Goal: Transaction & Acquisition: Purchase product/service

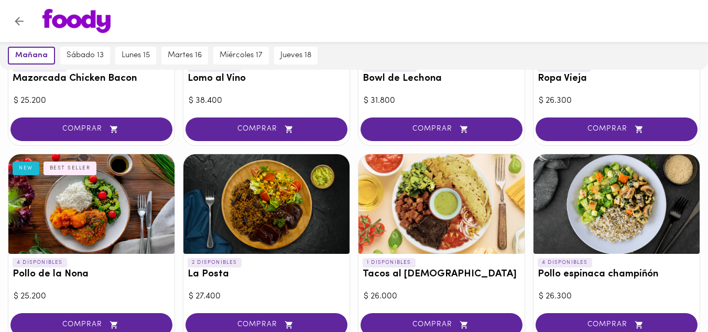
scroll to position [199, 0]
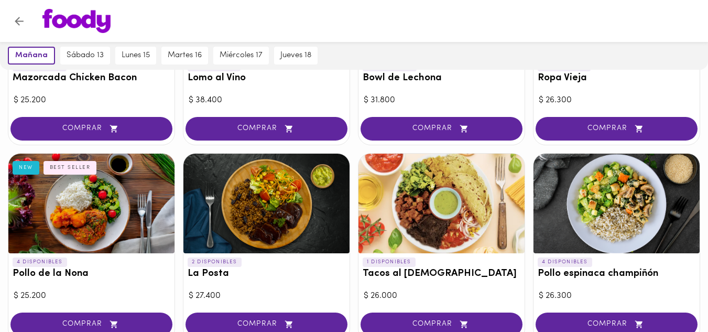
click at [619, 213] on div at bounding box center [617, 204] width 166 height 100
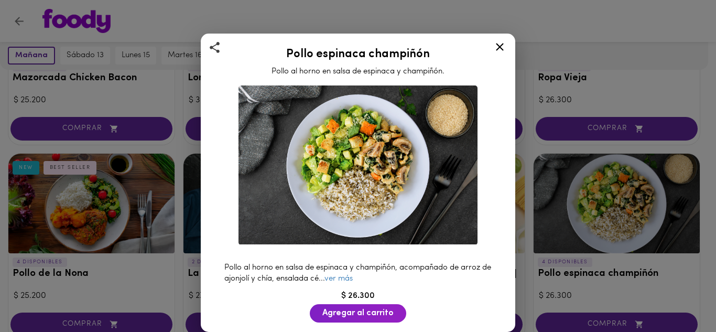
click at [506, 46] on icon at bounding box center [499, 46] width 13 height 13
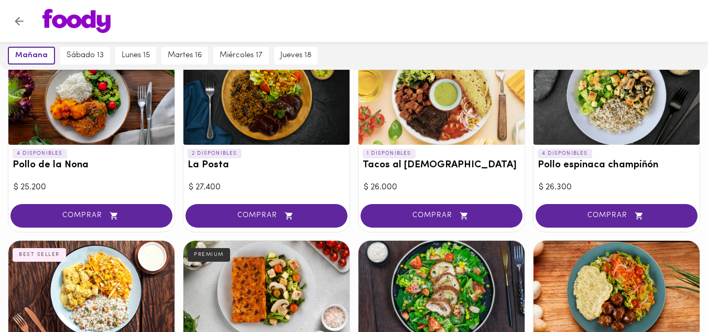
scroll to position [308, 0]
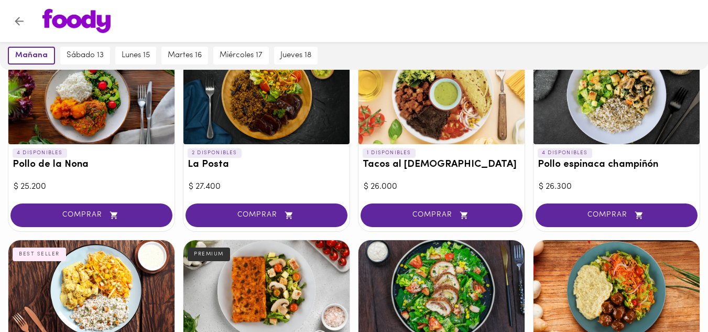
click at [565, 37] on div at bounding box center [354, 21] width 708 height 42
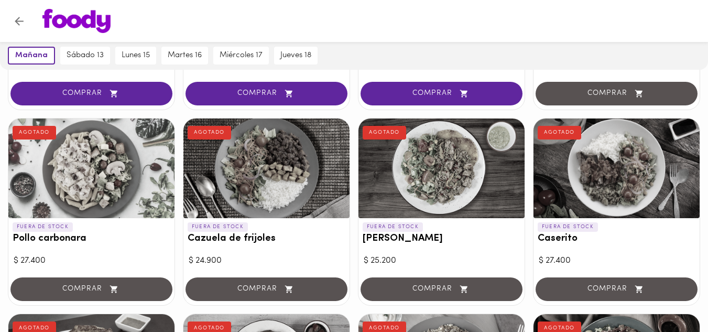
scroll to position [820, 0]
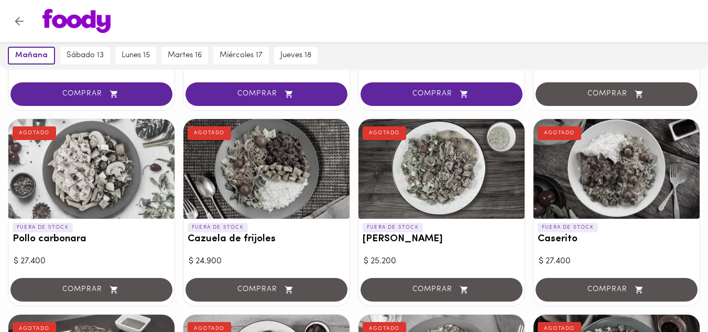
click at [445, 188] on div at bounding box center [442, 169] width 166 height 100
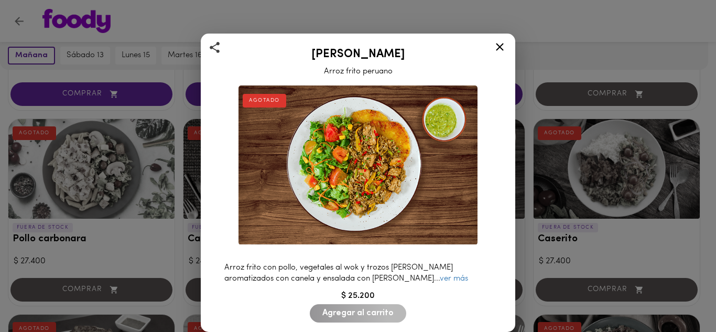
click at [557, 101] on div "[PERSON_NAME] frito peruano AGOTADO Arroz frito con pollo, vegetales al wok y t…" at bounding box center [358, 166] width 716 height 332
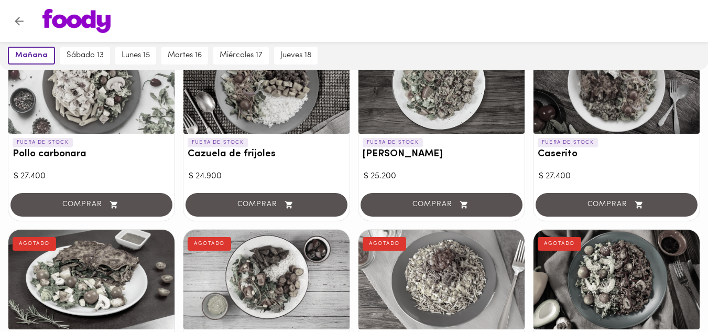
scroll to position [904, 0]
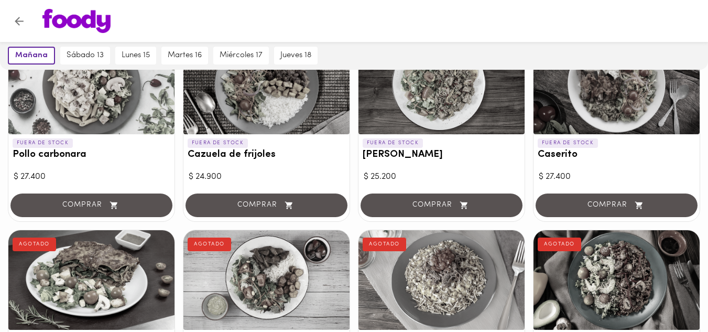
click at [261, 160] on h3 "Cazuela de frijoles" at bounding box center [267, 154] width 158 height 11
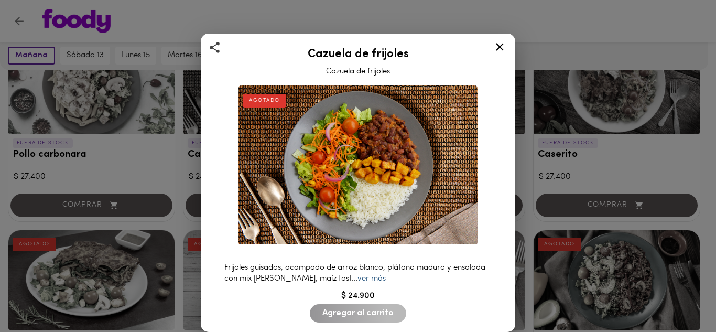
click at [386, 277] on link "ver más" at bounding box center [372, 279] width 28 height 8
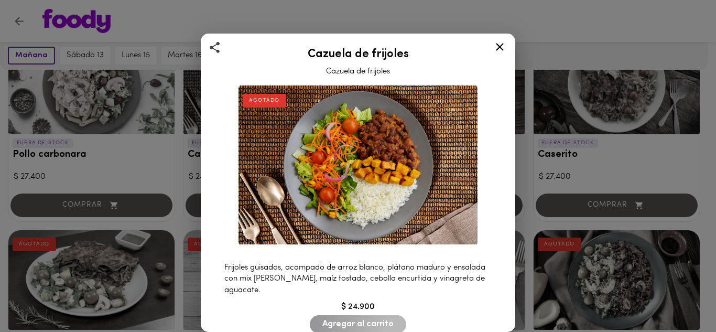
click at [493, 48] on icon at bounding box center [499, 46] width 13 height 13
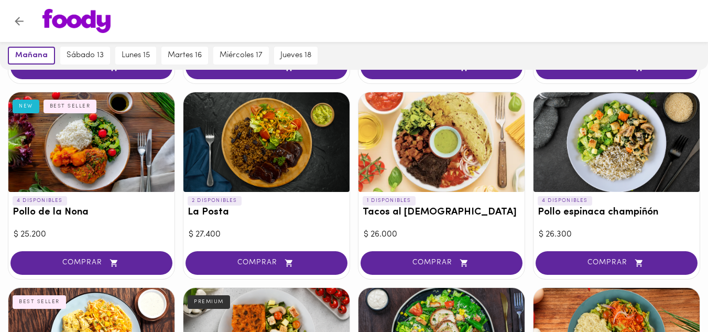
scroll to position [260, 0]
